Goal: Transaction & Acquisition: Book appointment/travel/reservation

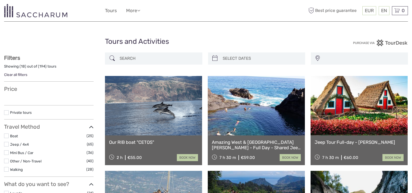
select select
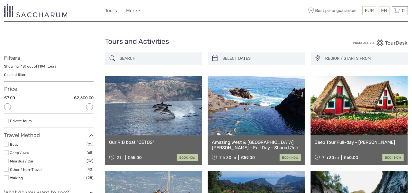
click at [355, 59] on span "REGION / STARTS FROM" at bounding box center [363, 58] width 82 height 9
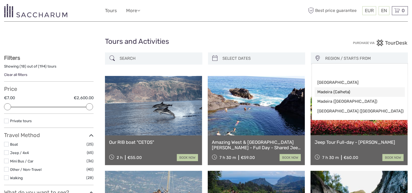
click at [334, 93] on span "Madeira (Calheta)" at bounding box center [355, 92] width 76 height 6
select select "Madeira (Calheta)"
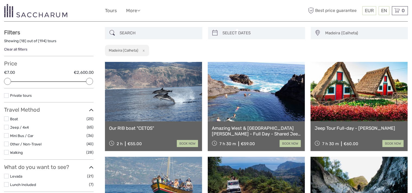
scroll to position [2, 0]
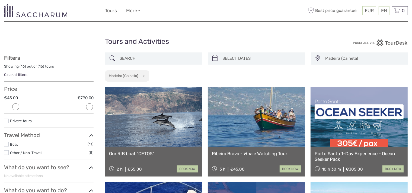
click at [349, 55] on span "Madeira (Calheta)" at bounding box center [363, 58] width 82 height 9
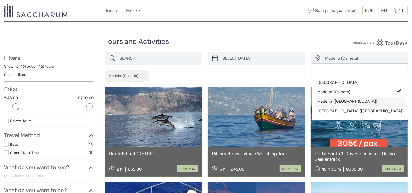
click at [351, 99] on span "Madeira ([GEOGRAPHIC_DATA])" at bounding box center [355, 102] width 76 height 6
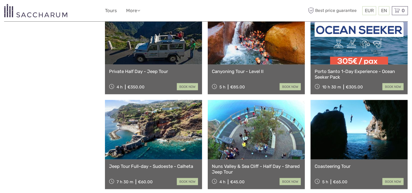
scroll to position [545, 0]
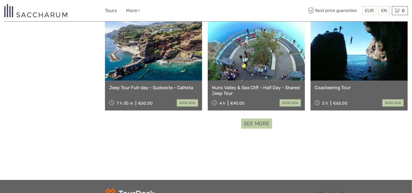
click at [249, 119] on link "See more" at bounding box center [256, 124] width 31 height 10
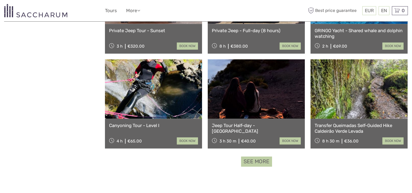
scroll to position [1087, 0]
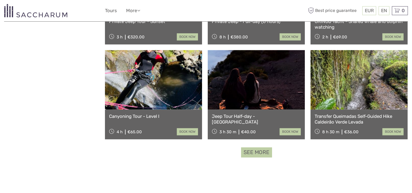
click at [254, 148] on link "See more" at bounding box center [256, 153] width 31 height 10
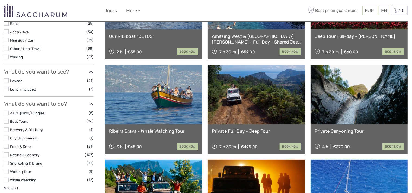
scroll to position [112, 0]
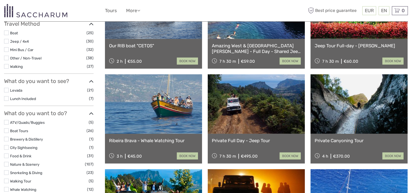
click at [7, 40] on label at bounding box center [6, 41] width 5 height 5
click at [0, 0] on input "checkbox" at bounding box center [0, 0] width 0 height 0
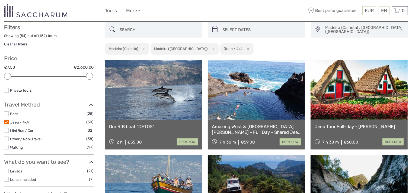
scroll to position [30, 0]
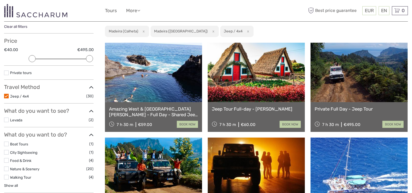
scroll to position [57, 0]
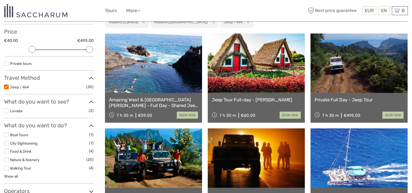
click at [168, 78] on link at bounding box center [153, 64] width 97 height 60
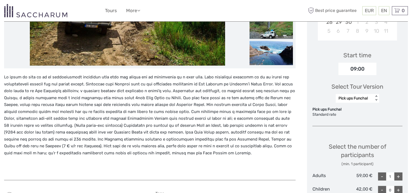
scroll to position [190, 0]
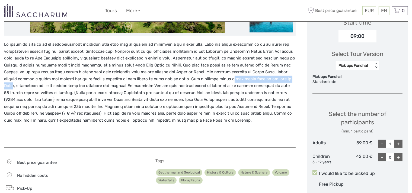
drag, startPoint x: 223, startPoint y: 80, endPoint x: 285, endPoint y: 79, distance: 62.1
click at [285, 79] on p at bounding box center [149, 82] width 291 height 83
click at [279, 99] on p at bounding box center [149, 82] width 291 height 83
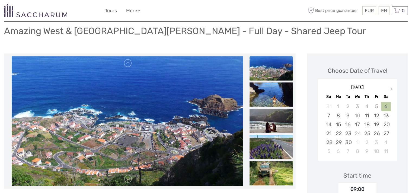
scroll to position [27, 0]
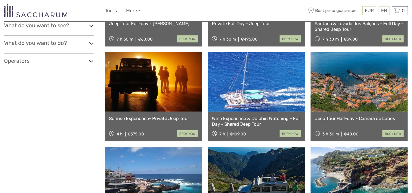
scroll to position [135, 0]
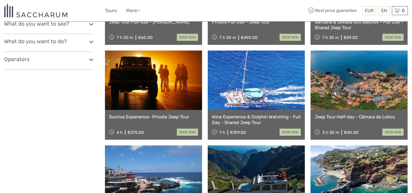
click at [164, 88] on link at bounding box center [153, 81] width 97 height 60
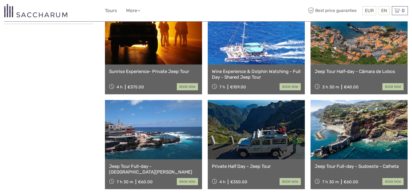
scroll to position [208, 0]
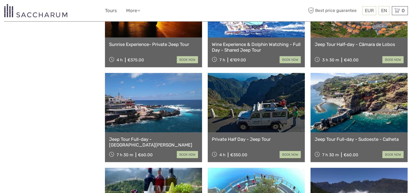
click at [177, 103] on link at bounding box center [153, 103] width 97 height 60
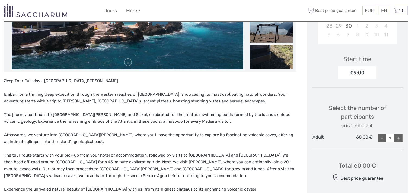
scroll to position [163, 0]
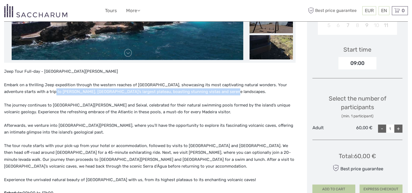
drag, startPoint x: 39, startPoint y: 93, endPoint x: 224, endPoint y: 88, distance: 185.7
click at [220, 88] on p "Embark on a thrilling Jeep expedition through the western reaches of [GEOGRAPHI…" at bounding box center [149, 89] width 291 height 14
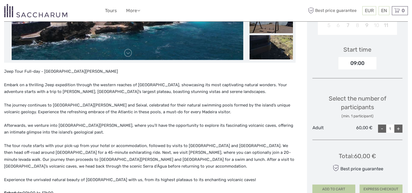
click at [252, 86] on span "Embark on a thrilling Jeep expedition through the western reaches of [GEOGRAPHI…" at bounding box center [145, 89] width 283 height 12
drag, startPoint x: 257, startPoint y: 84, endPoint x: 167, endPoint y: 87, distance: 90.3
click at [170, 86] on span "Embark on a thrilling Jeep expedition through the western reaches of [GEOGRAPHI…" at bounding box center [145, 89] width 283 height 12
click at [139, 91] on span "Embark on a thrilling Jeep expedition through the western reaches of Madeira Is…" at bounding box center [145, 89] width 283 height 12
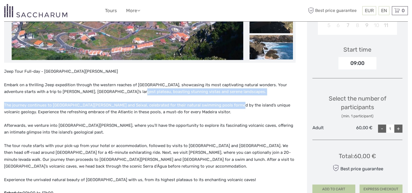
drag, startPoint x: 116, startPoint y: 91, endPoint x: 225, endPoint y: 95, distance: 109.0
click at [225, 95] on div "Jeep Tour Full-day - Porto Moniz Embark on a thrilling Jeep expedition through …" at bounding box center [149, 149] width 291 height 162
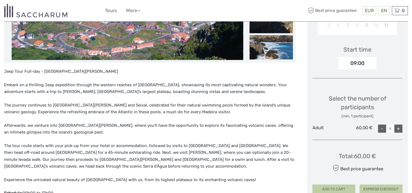
click at [209, 109] on p "The journey continues to Porto Moniz and Seixal, celebrated for their natural s…" at bounding box center [149, 109] width 291 height 14
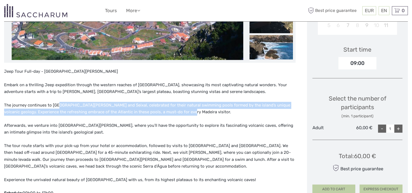
drag, startPoint x: 59, startPoint y: 107, endPoint x: 221, endPoint y: 116, distance: 162.8
click at [223, 116] on div "Jeep Tour Full-day - Porto Moniz Embark on a thrilling Jeep expedition through …" at bounding box center [149, 149] width 291 height 162
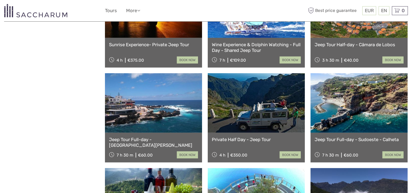
click at [363, 101] on link at bounding box center [358, 103] width 97 height 60
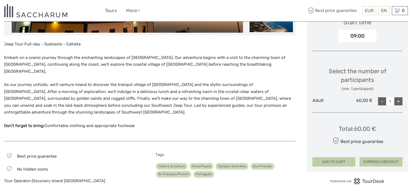
scroll to position [190, 0]
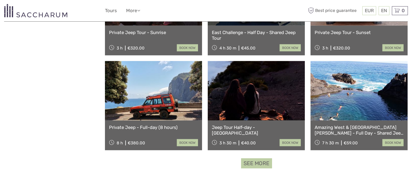
scroll to position [506, 0]
click at [349, 95] on link at bounding box center [358, 91] width 97 height 60
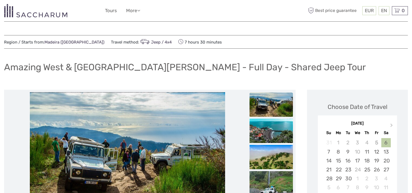
click at [30, 12] on img at bounding box center [35, 10] width 63 height 13
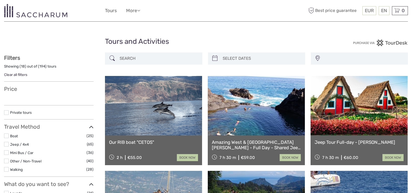
select select
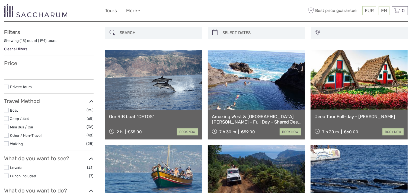
scroll to position [27, 0]
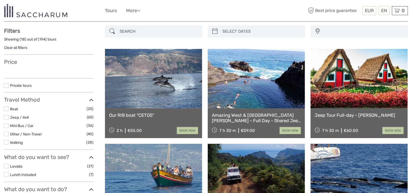
select select
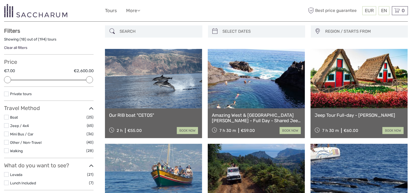
click at [7, 116] on label at bounding box center [6, 117] width 5 height 5
click at [0, 0] on input "checkbox" at bounding box center [0, 0] width 0 height 0
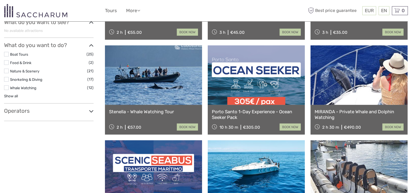
scroll to position [139, 0]
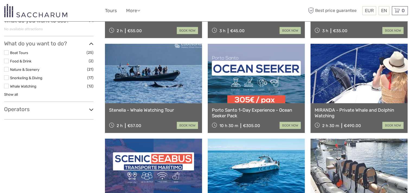
click at [92, 108] on icon at bounding box center [91, 109] width 5 height 7
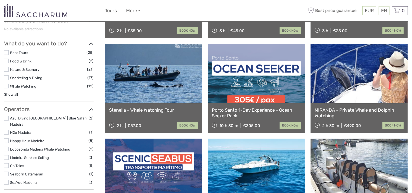
click at [7, 130] on label at bounding box center [6, 132] width 5 height 5
click at [0, 0] on input "checkbox" at bounding box center [0, 0] width 0 height 0
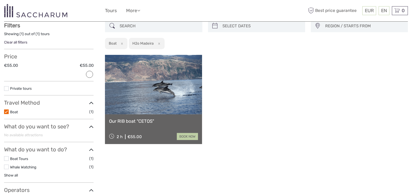
scroll to position [30, 0]
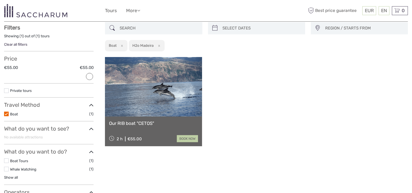
click at [166, 106] on link at bounding box center [153, 87] width 97 height 60
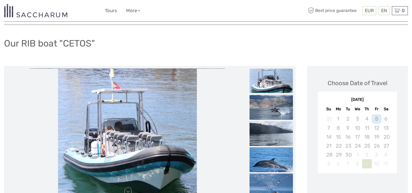
scroll to position [54, 0]
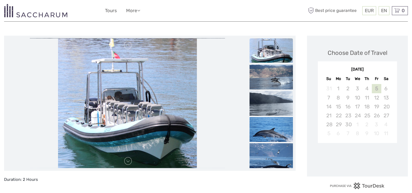
click at [377, 88] on div "5" at bounding box center [376, 88] width 9 height 9
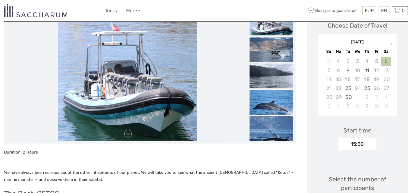
scroll to position [81, 0]
click at [377, 62] on div "5" at bounding box center [376, 61] width 9 height 9
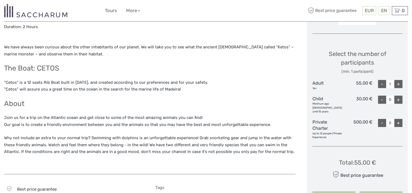
scroll to position [217, 0]
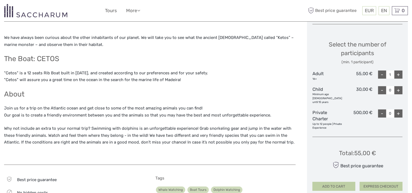
click at [394, 74] on div "+" at bounding box center [398, 75] width 8 height 8
type input "2"
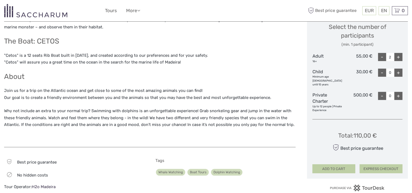
scroll to position [244, 0]
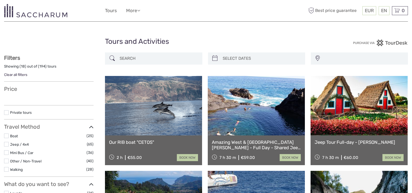
select select
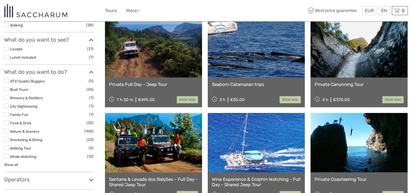
scroll to position [163, 0]
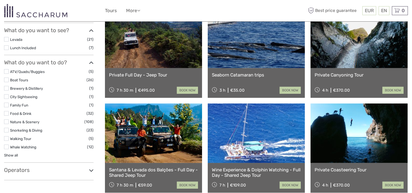
click at [92, 167] on icon at bounding box center [91, 170] width 5 height 7
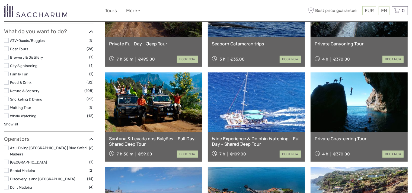
scroll to position [217, 0]
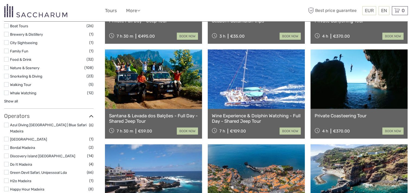
click at [8, 154] on label at bounding box center [6, 156] width 5 height 5
click at [0, 0] on input "checkbox" at bounding box center [0, 0] width 0 height 0
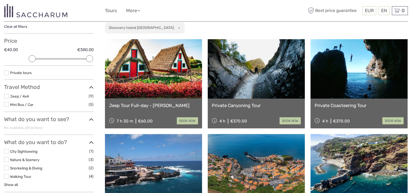
scroll to position [57, 0]
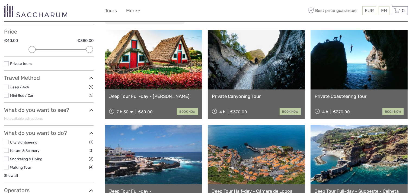
click at [167, 86] on link at bounding box center [153, 60] width 97 height 60
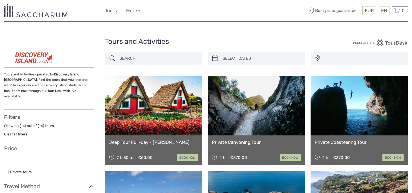
select select
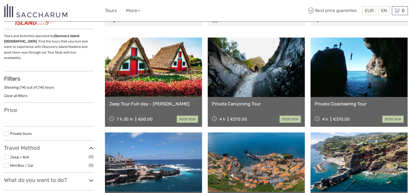
select select
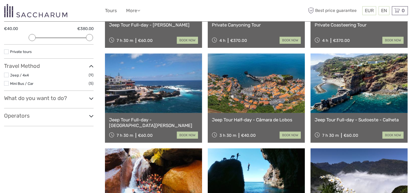
scroll to position [138, 0]
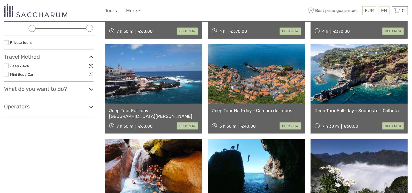
click at [165, 98] on link at bounding box center [153, 74] width 97 height 60
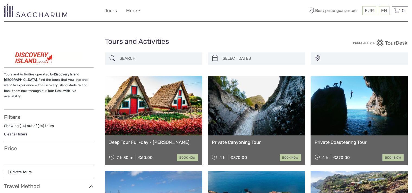
select select
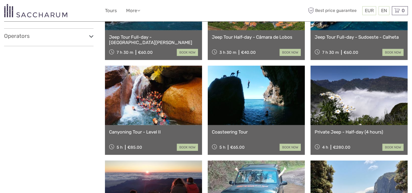
select select
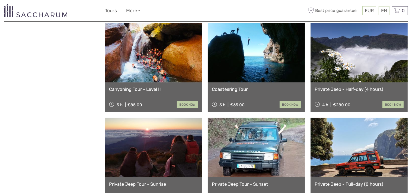
click at [370, 71] on link at bounding box center [358, 53] width 97 height 60
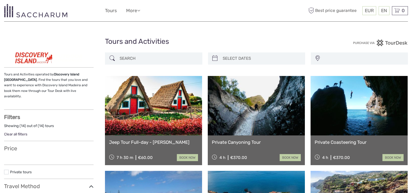
select select
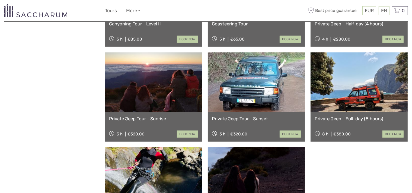
select select
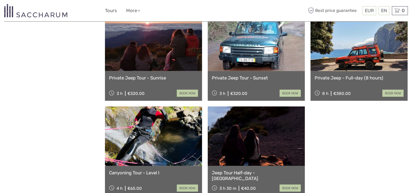
scroll to position [363, 0]
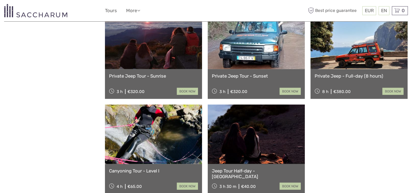
click at [276, 132] on link at bounding box center [256, 135] width 97 height 60
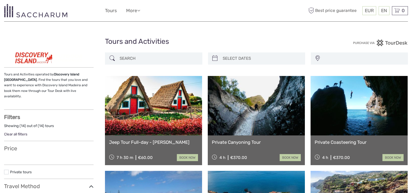
select select
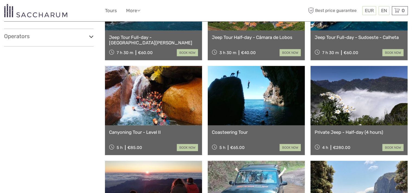
select select
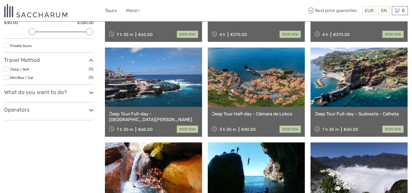
scroll to position [135, 0]
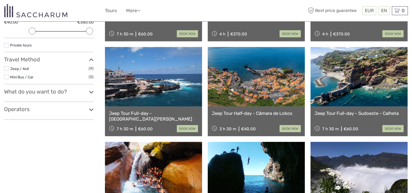
click at [5, 75] on label at bounding box center [6, 77] width 5 height 5
click at [0, 0] on input "checkbox" at bounding box center [0, 0] width 0 height 0
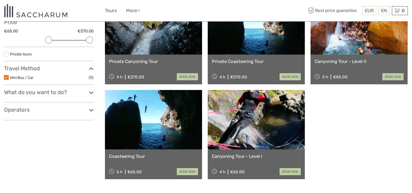
scroll to position [3, 0]
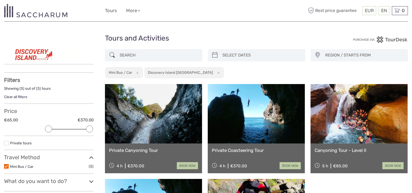
click at [7, 165] on label at bounding box center [6, 166] width 5 height 5
click at [0, 0] on input "checkbox" at bounding box center [0, 0] width 0 height 0
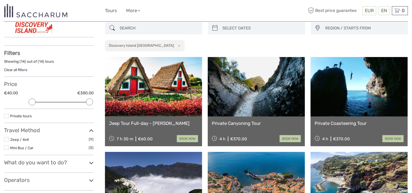
scroll to position [30, 0]
click at [175, 46] on button "x" at bounding box center [178, 46] width 7 height 6
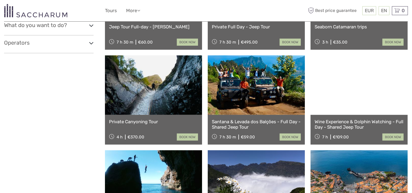
scroll to position [220, 0]
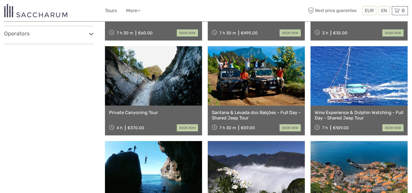
click at [277, 95] on link at bounding box center [256, 76] width 97 height 60
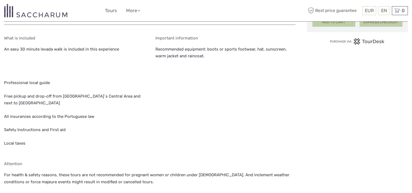
scroll to position [419, 0]
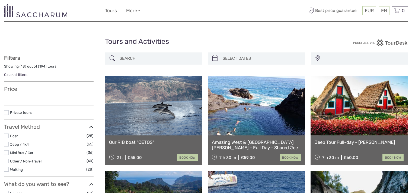
select select
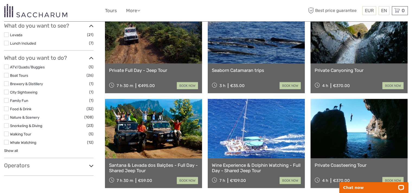
scroll to position [195, 0]
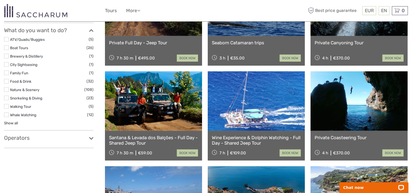
click at [92, 135] on icon at bounding box center [91, 138] width 5 height 7
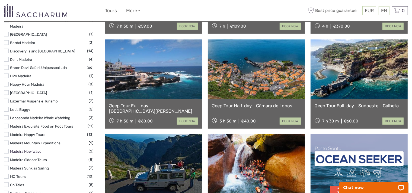
scroll to position [357, 0]
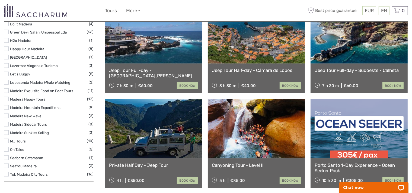
click at [4, 139] on label at bounding box center [6, 141] width 5 height 5
click at [0, 0] on input "checkbox" at bounding box center [0, 0] width 0 height 0
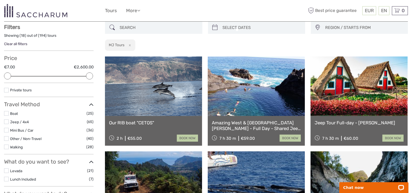
scroll to position [30, 0]
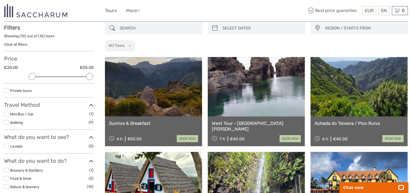
click at [256, 100] on link at bounding box center [256, 87] width 97 height 60
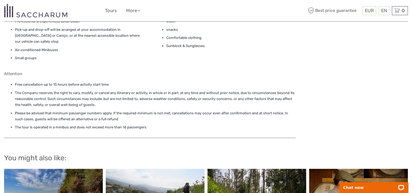
scroll to position [515, 0]
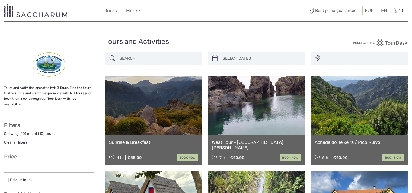
select select
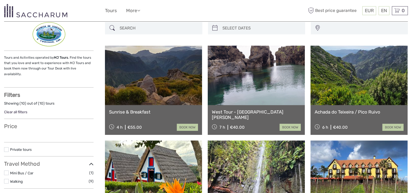
select select
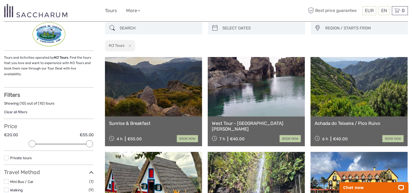
scroll to position [0, 0]
click at [362, 98] on link at bounding box center [358, 87] width 97 height 60
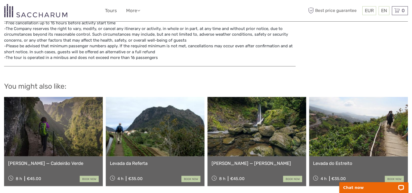
scroll to position [579, 0]
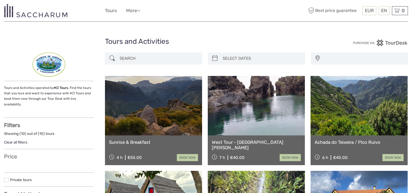
select select
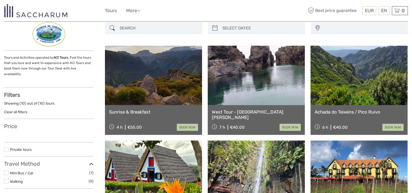
select select
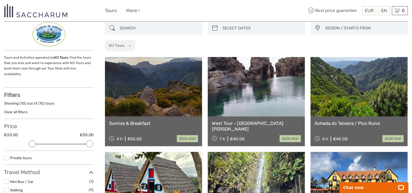
scroll to position [0, 0]
